Goal: Check status: Check status

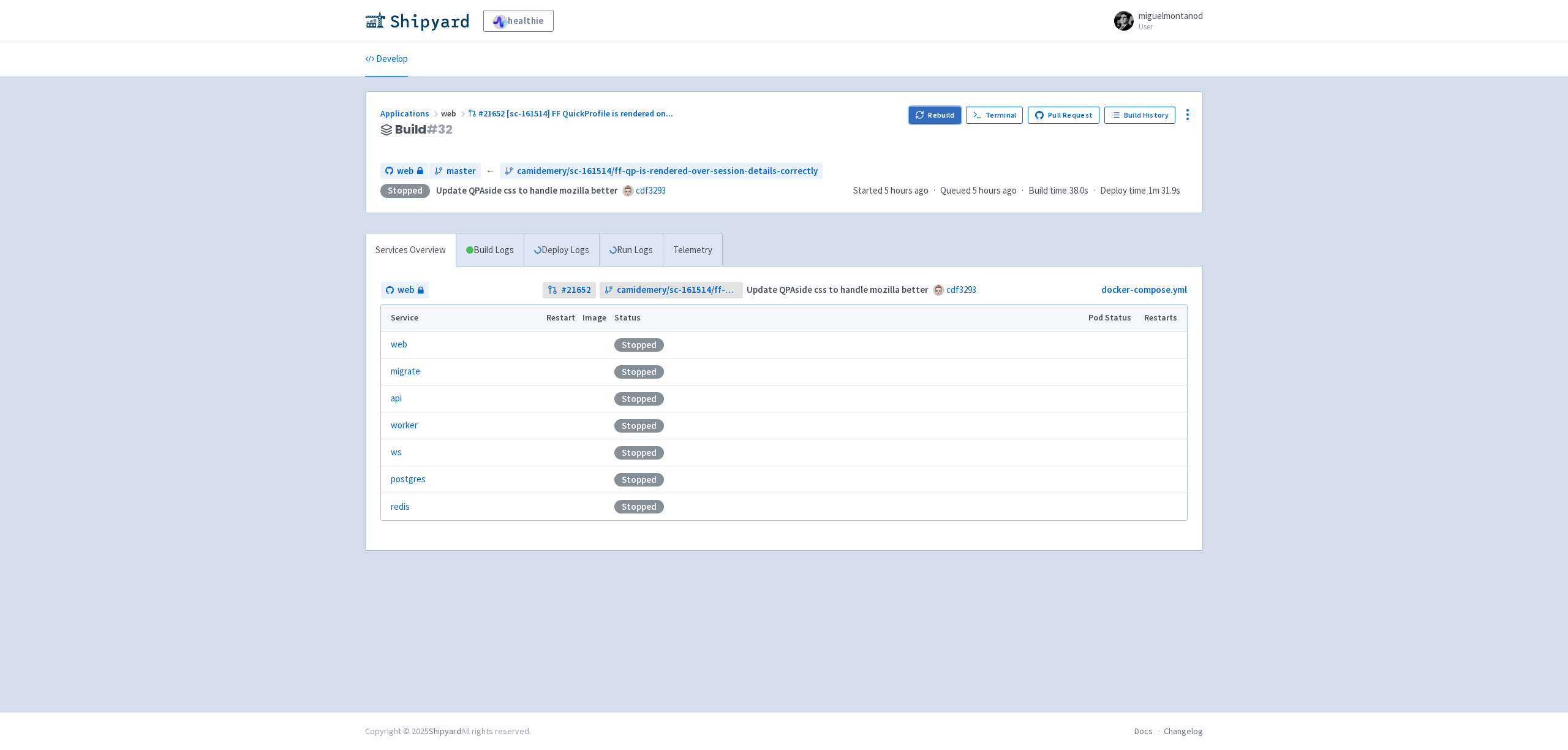
click at [945, 119] on button "Rebuild" at bounding box center [935, 115] width 53 height 17
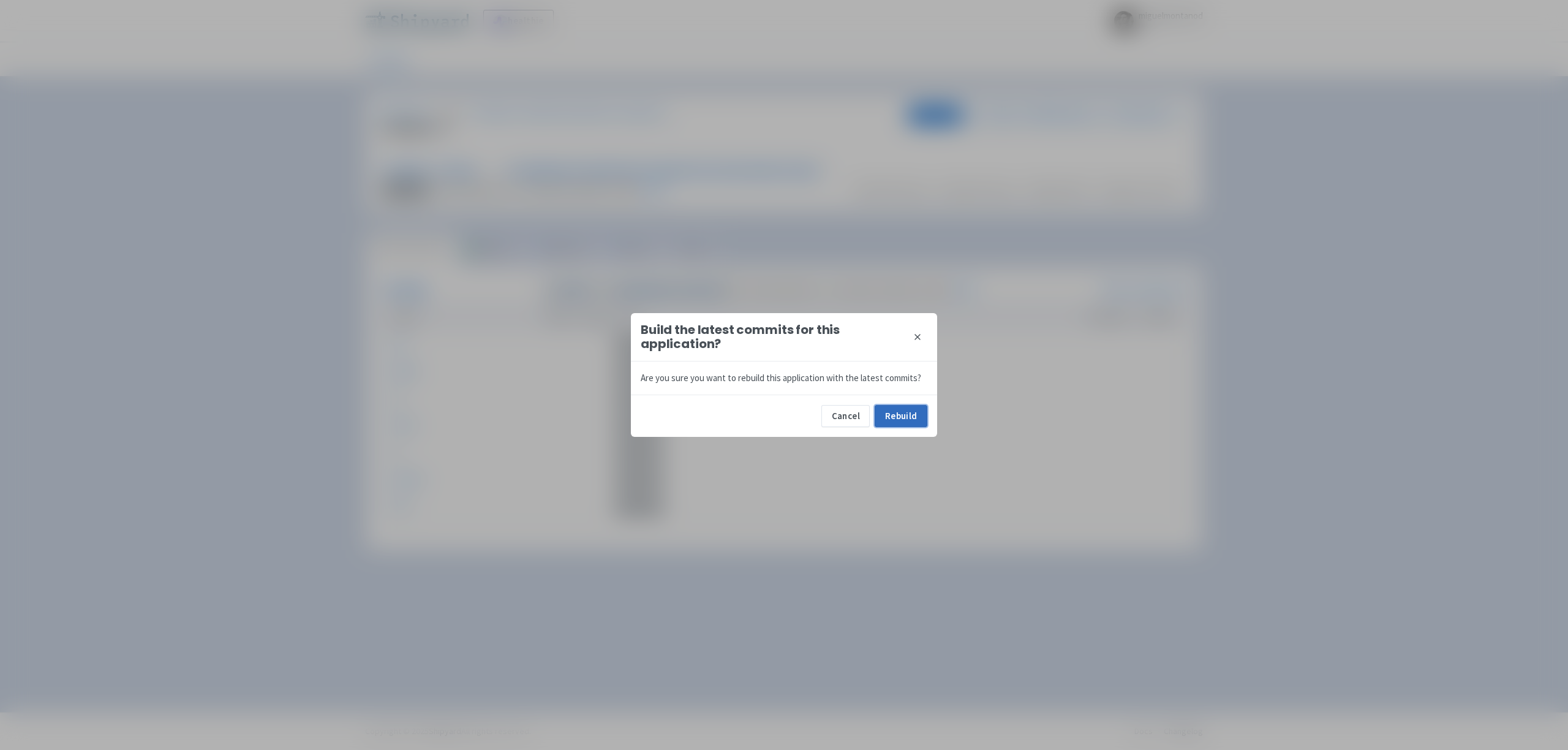
click at [909, 405] on button "Rebuild" at bounding box center [901, 416] width 53 height 22
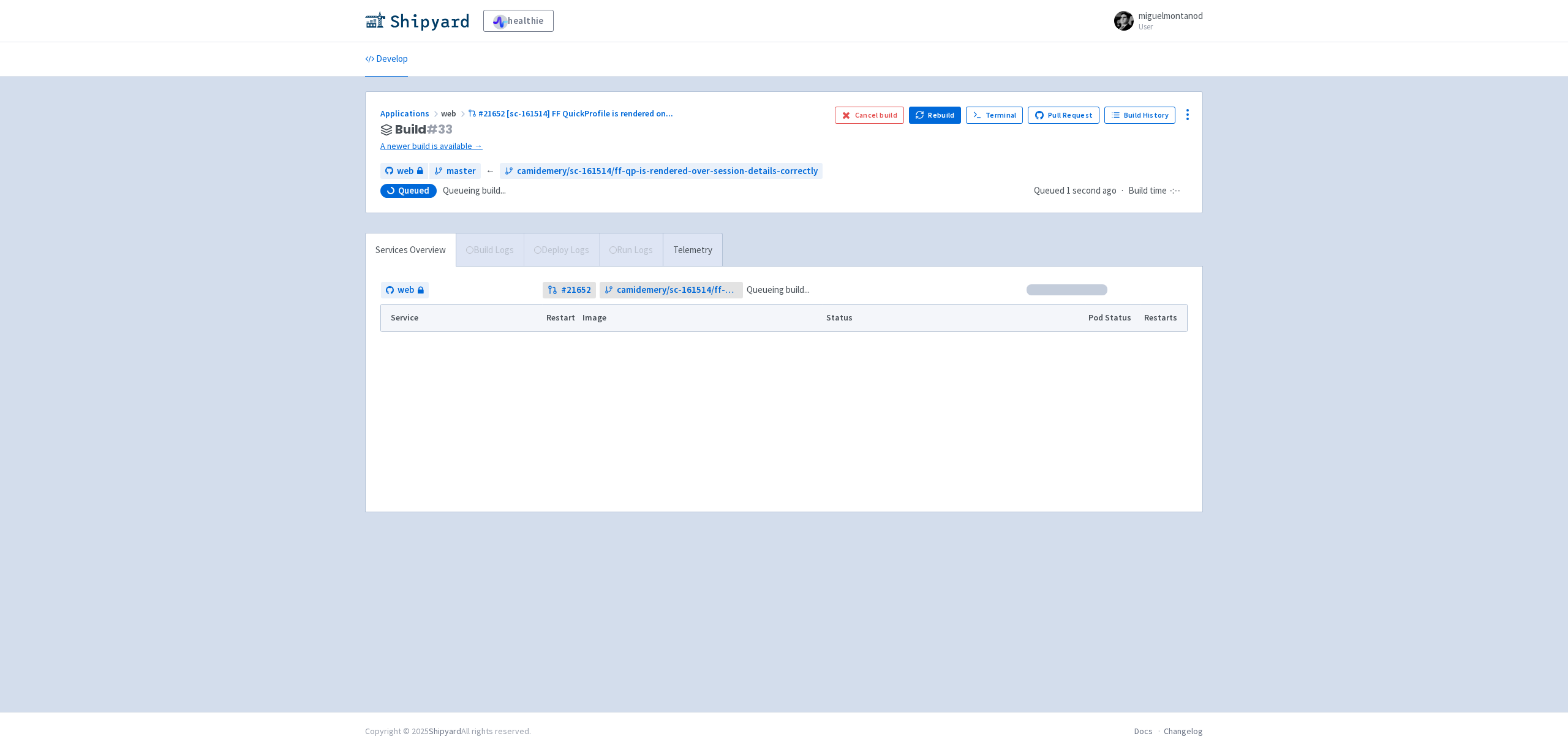
click at [229, 172] on div "healthie miguelmontanod User Profile Sign out Develop #" at bounding box center [784, 356] width 1568 height 712
